Goal: Task Accomplishment & Management: Use online tool/utility

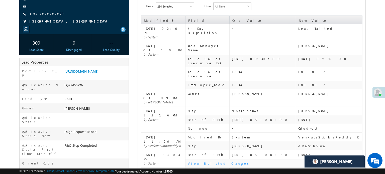
scroll to position [75, 0]
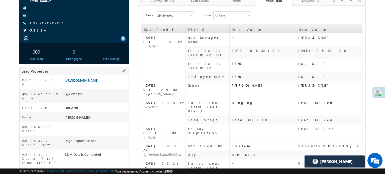
click at [99, 83] on link "https://angelbroking1-pk3em7sa.customui-test.leadsquared.com?leadId=b1c57977-61…" at bounding box center [81, 80] width 34 height 4
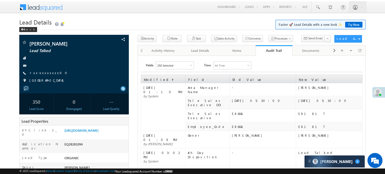
scroll to position [2440, 0]
click at [87, 133] on link "https://angelbroking1-pk3em7sa.customui-test.leadsquared.com?leadId=94227b93-6f…" at bounding box center [81, 130] width 34 height 4
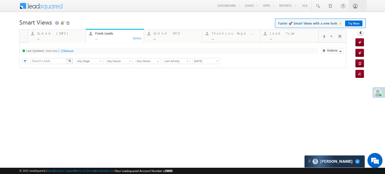
scroll to position [2465, 0]
click at [62, 35] on div "Coded [DATE]" at bounding box center [60, 33] width 46 height 4
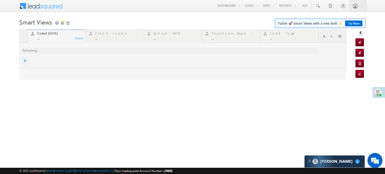
scroll to position [0, 0]
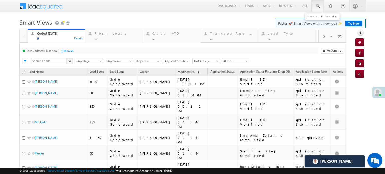
click at [315, 4] on span at bounding box center [317, 6] width 5 height 5
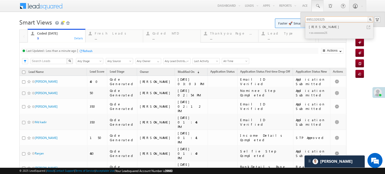
type input "8951326325"
click at [347, 32] on div "+xx-xxxxxxxx25" at bounding box center [341, 33] width 67 height 6
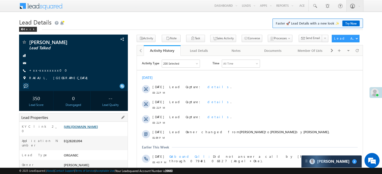
click at [81, 127] on link "https://angelbroking1-pk3em7sa.customui-test.leadsquared.com?leadId=94227b93-6f…" at bounding box center [81, 127] width 34 height 4
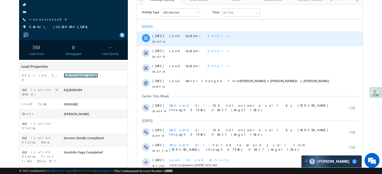
scroll to position [50, 0]
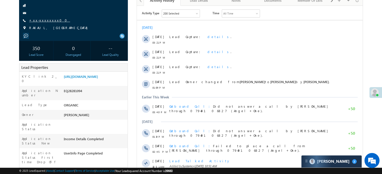
click at [47, 21] on link "+xx-xxxxxxxx00" at bounding box center [49, 20] width 41 height 4
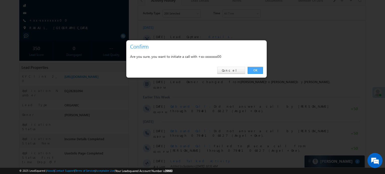
click at [258, 71] on link "OK" at bounding box center [255, 70] width 15 height 7
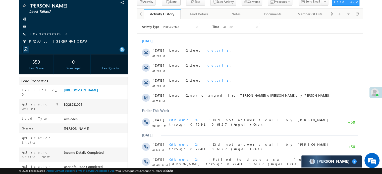
scroll to position [63, 0]
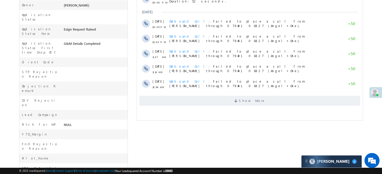
scroll to position [176, 0]
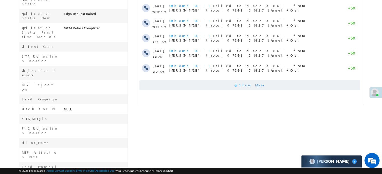
click at [222, 87] on span "Show More" at bounding box center [249, 85] width 221 height 10
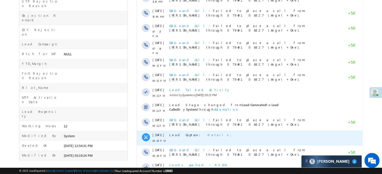
scroll to position [262, 0]
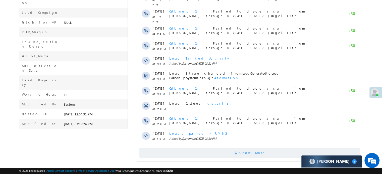
click at [217, 149] on span "Show More" at bounding box center [249, 153] width 221 height 10
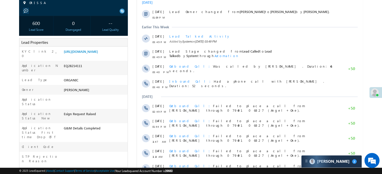
scroll to position [0, 0]
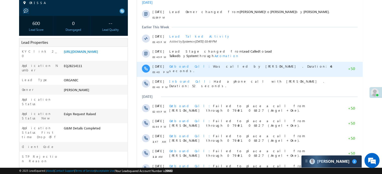
click at [266, 67] on span "Outbound Call Was called by Bhagwan Singh . Duration:46 seconds." at bounding box center [250, 68] width 163 height 9
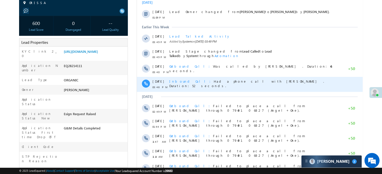
click at [253, 79] on span "Inbound Call Had a phone call with Bhagwan Singh . Duration:52 seconds." at bounding box center [246, 83] width 155 height 9
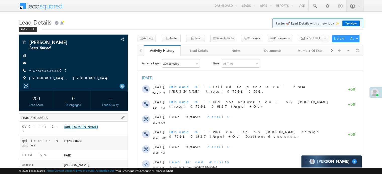
click at [98, 126] on link "[URL][DOMAIN_NAME]" at bounding box center [81, 127] width 34 height 4
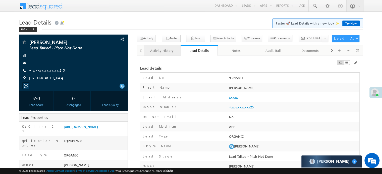
click at [165, 50] on div "Activity History" at bounding box center [162, 51] width 28 height 6
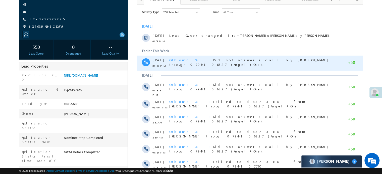
scroll to position [15, 0]
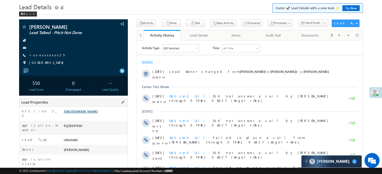
click at [94, 114] on link "https://angelbroking1-pk3em7sa.customui-test.leadsquared.com?leadId=edc4e88f-3c…" at bounding box center [81, 111] width 34 height 4
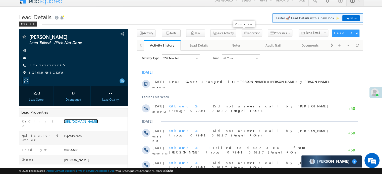
scroll to position [0, 0]
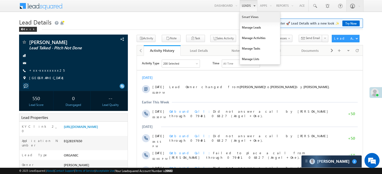
click at [244, 16] on link "Smart Views" at bounding box center [260, 17] width 40 height 11
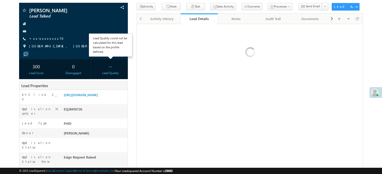
scroll to position [23, 0]
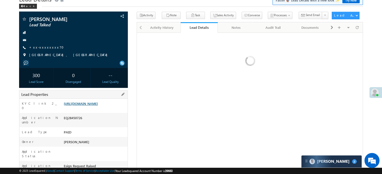
click at [98, 105] on link "[URL][DOMAIN_NAME]" at bounding box center [81, 104] width 34 height 4
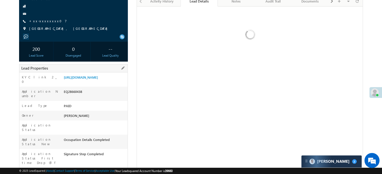
scroll to position [50, 0]
click at [90, 78] on link "https://angelbroking1-pk3em7sa.customui-test.leadsquared.com?leadId=914195c7-e7…" at bounding box center [81, 77] width 34 height 4
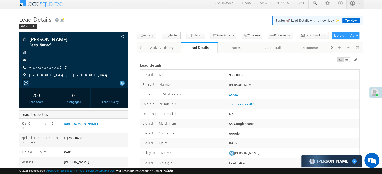
scroll to position [0, 0]
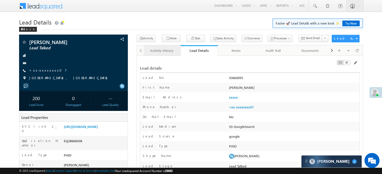
click at [158, 51] on div "Activity History" at bounding box center [162, 51] width 28 height 6
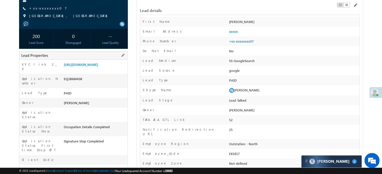
scroll to position [100, 0]
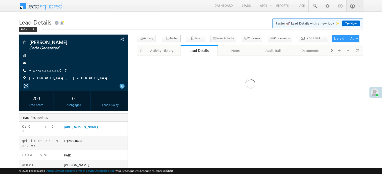
scroll to position [110, 0]
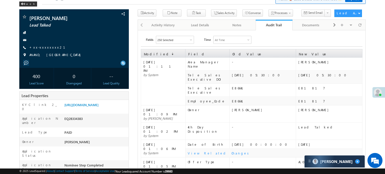
scroll to position [50, 0]
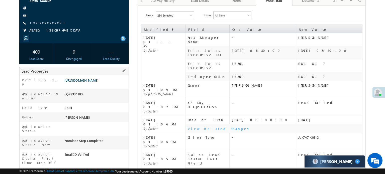
click at [87, 83] on link "[URL][DOMAIN_NAME]" at bounding box center [81, 80] width 34 height 4
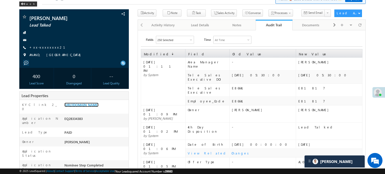
scroll to position [0, 0]
